Goal: Information Seeking & Learning: Learn about a topic

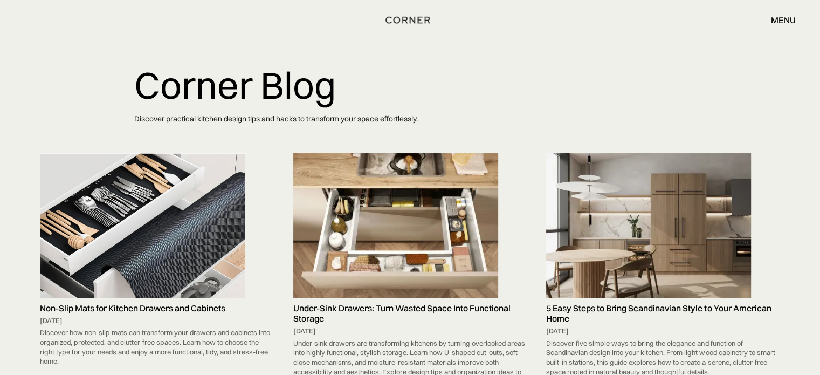
click at [186, 219] on img at bounding box center [142, 225] width 205 height 144
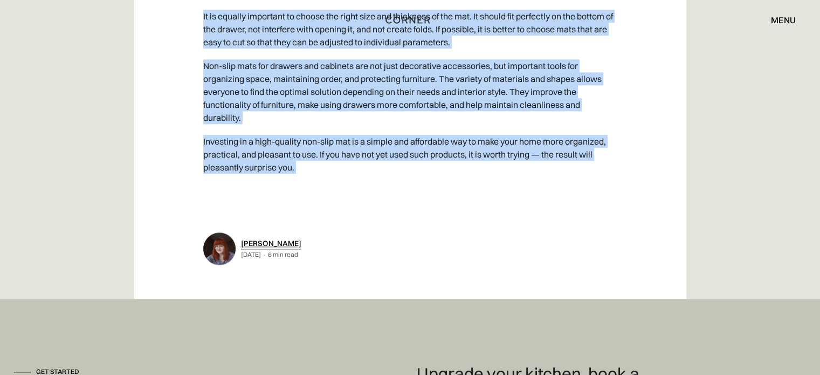
scroll to position [4829, 0]
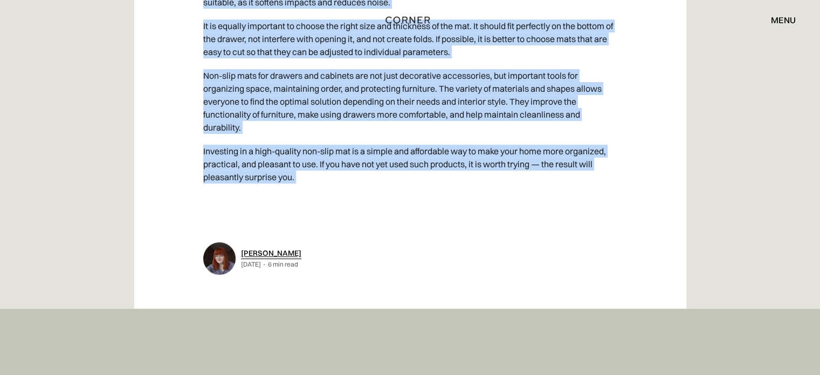
drag, startPoint x: 135, startPoint y: 64, endPoint x: 371, endPoint y: 194, distance: 269.4
copy div "Non-Slip Mats for Kitchen Drawers and Cabinets Organizing space in drawers and …"
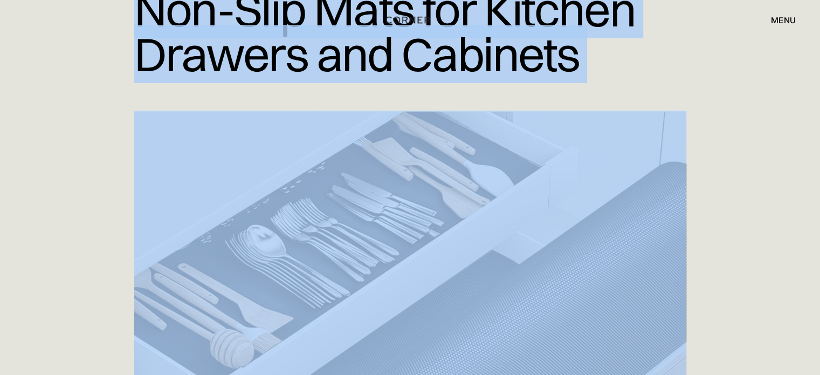
scroll to position [0, 0]
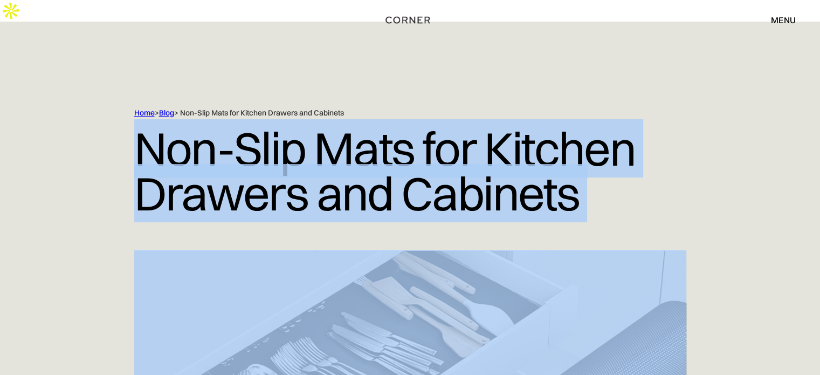
click at [456, 132] on h1 "Non-Slip Mats for Kitchen Drawers and Cabinets" at bounding box center [410, 171] width 552 height 106
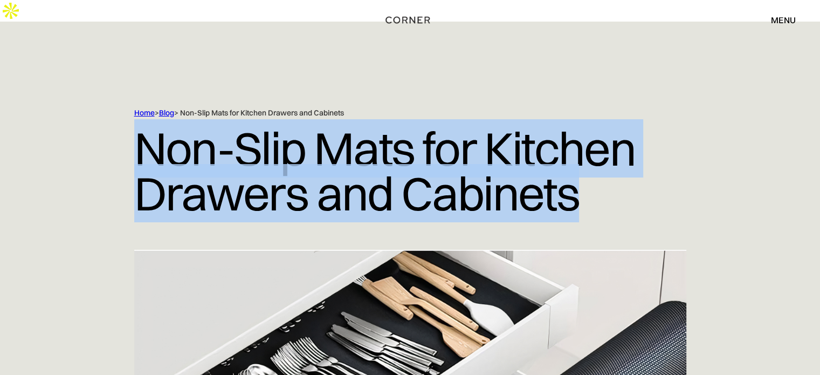
drag, startPoint x: 620, startPoint y: 172, endPoint x: 100, endPoint y: 144, distance: 520.9
click at [100, 144] on div "Home > Blog > Non-Slip Mats for Kitchen Drawers and Cabinets Non-Slip Mats for …" at bounding box center [410, 179] width 690 height 142
copy h1 "Non-Slip Mats for Kitchen Drawers and Cabinets"
click at [166, 108] on link "Blog" at bounding box center [166, 113] width 15 height 10
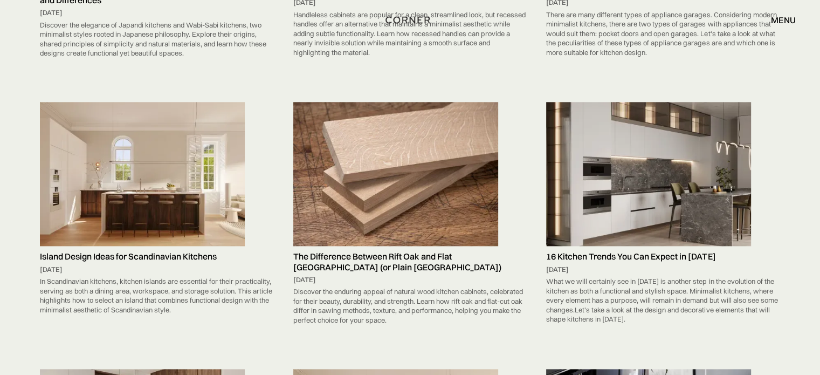
scroll to position [5174, 0]
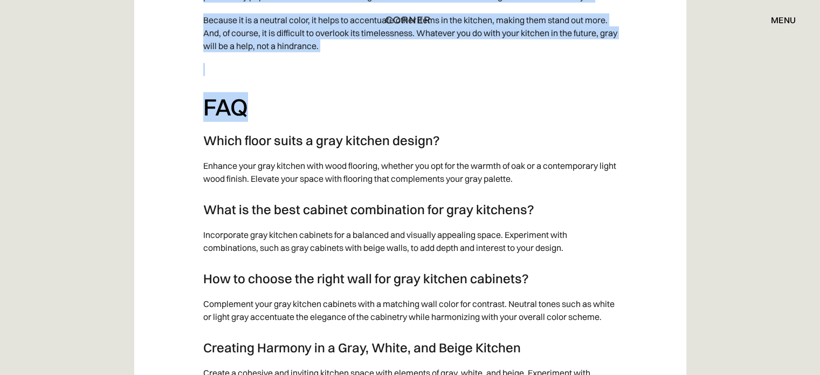
scroll to position [3044, 0]
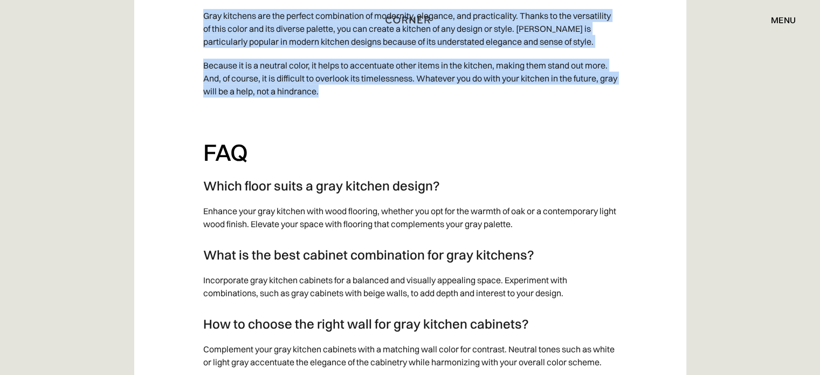
drag, startPoint x: 130, startPoint y: 121, endPoint x: 393, endPoint y: 64, distance: 269.7
copy div "Lore Ipsumdo Sitame Consectetur adi Elitsed Doeius Temp incididu utl e dolore m…"
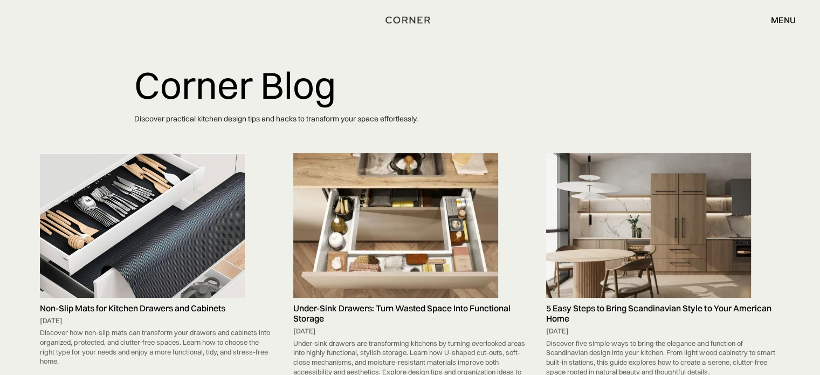
click at [177, 202] on img at bounding box center [142, 225] width 205 height 144
